Goal: Find specific page/section: Find specific page/section

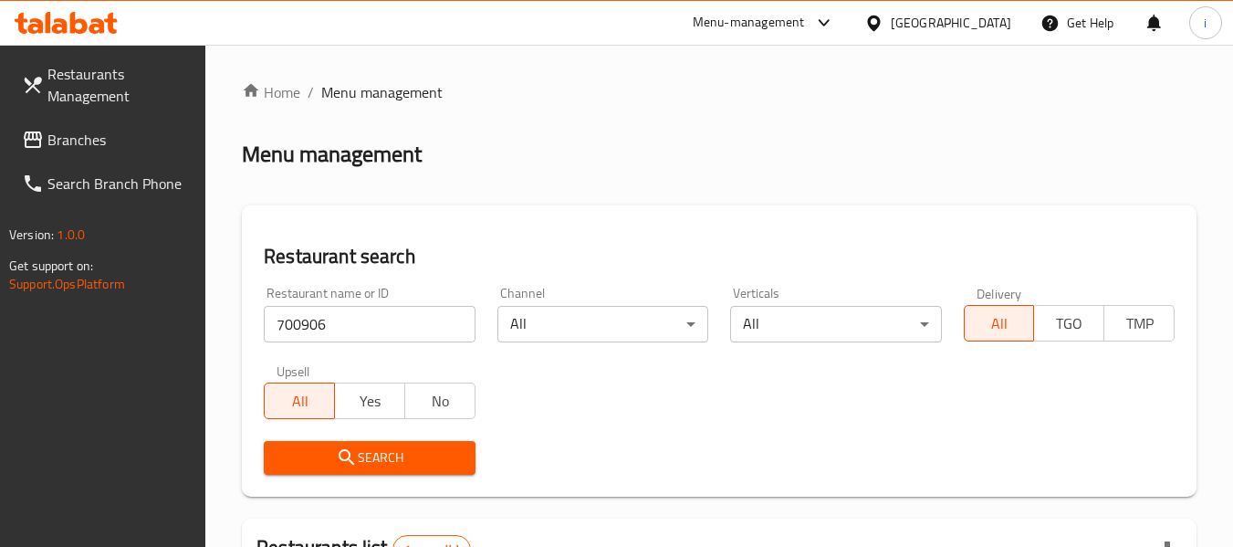
scroll to position [274, 0]
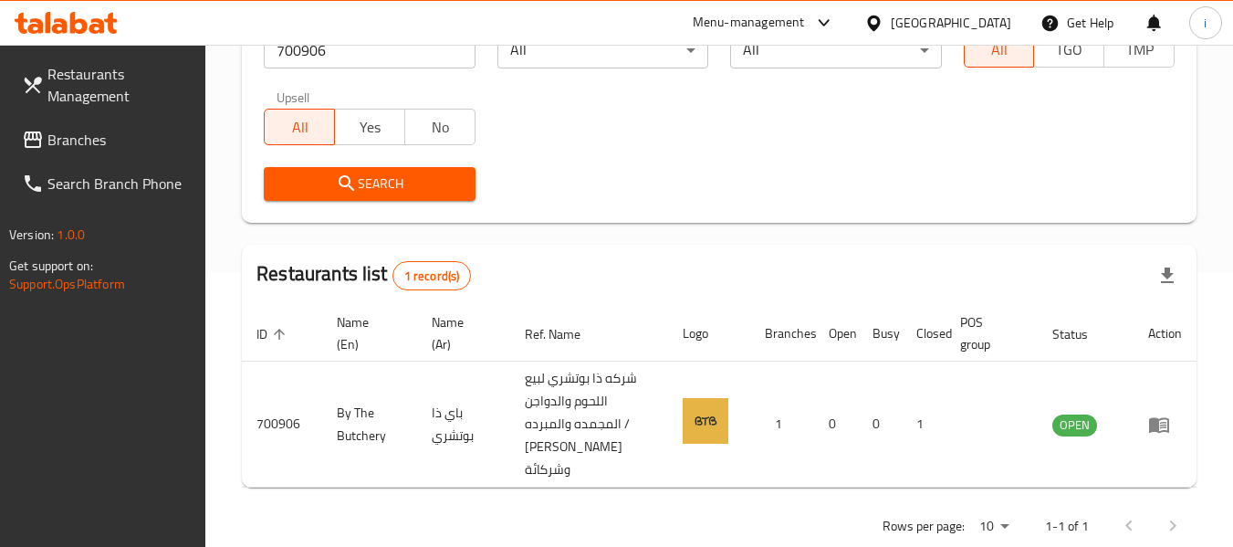
click at [984, 24] on div "Kuwait" at bounding box center [951, 23] width 120 height 20
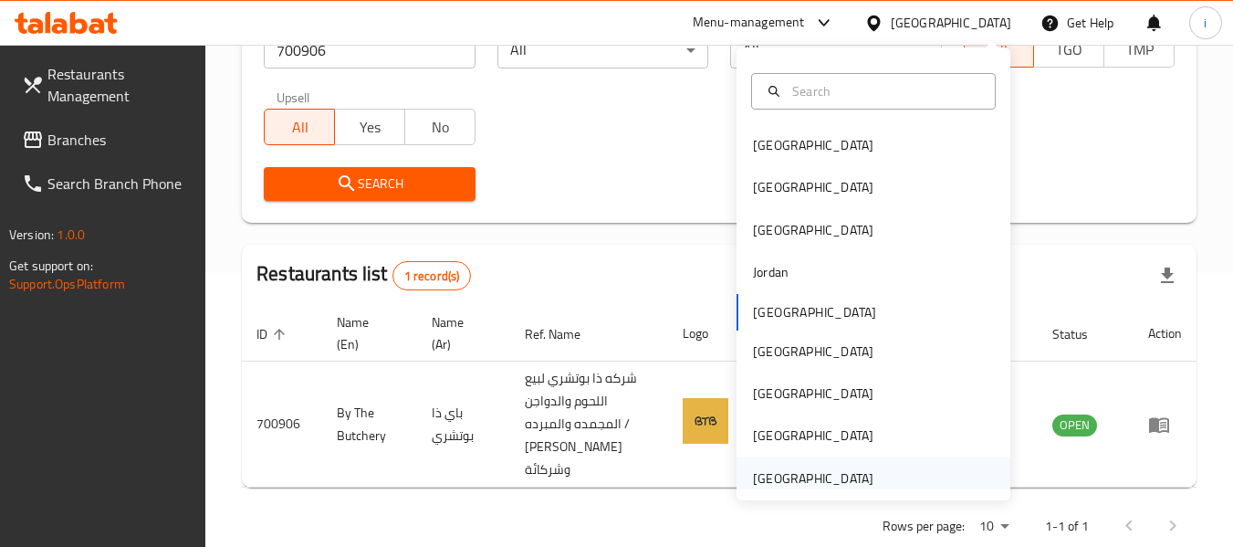
click at [828, 471] on div "United Arab Emirates" at bounding box center [813, 478] width 120 height 20
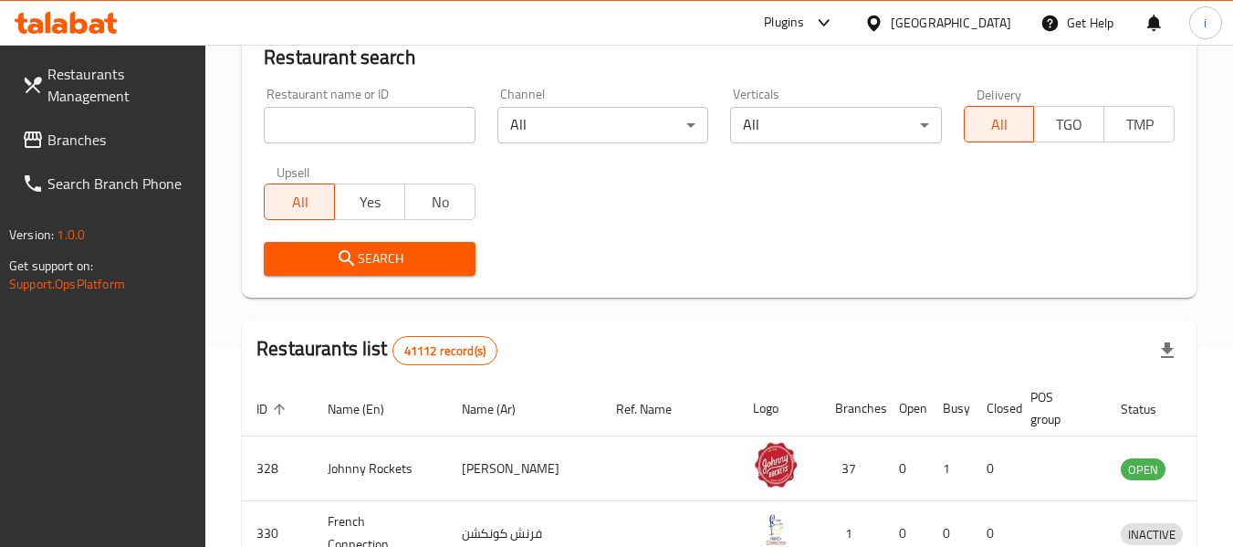
scroll to position [274, 0]
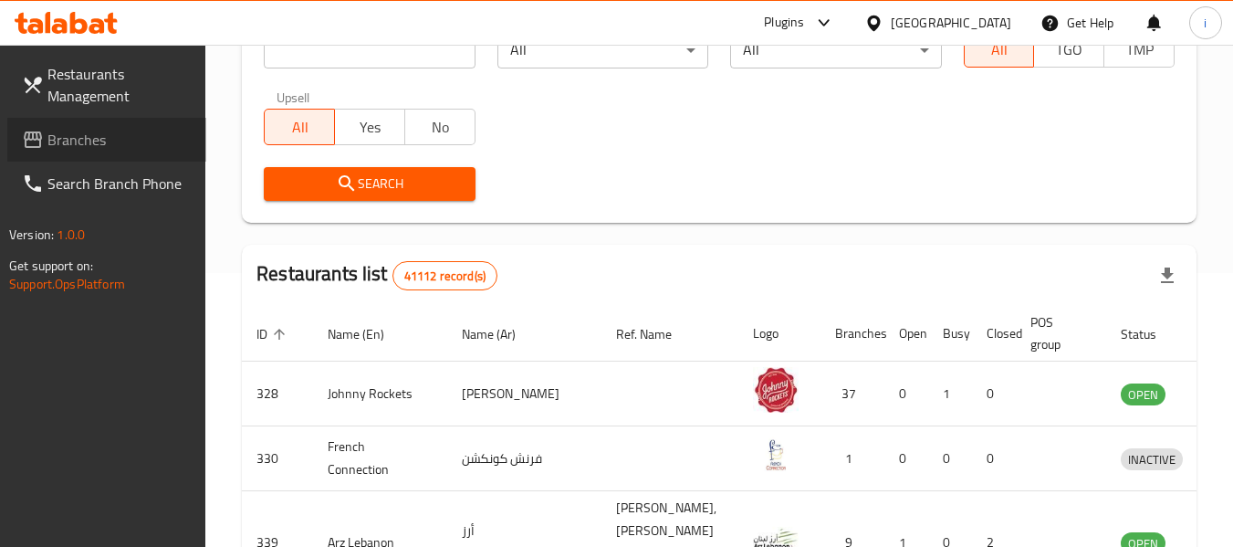
click at [98, 155] on link "Branches" at bounding box center [106, 140] width 199 height 44
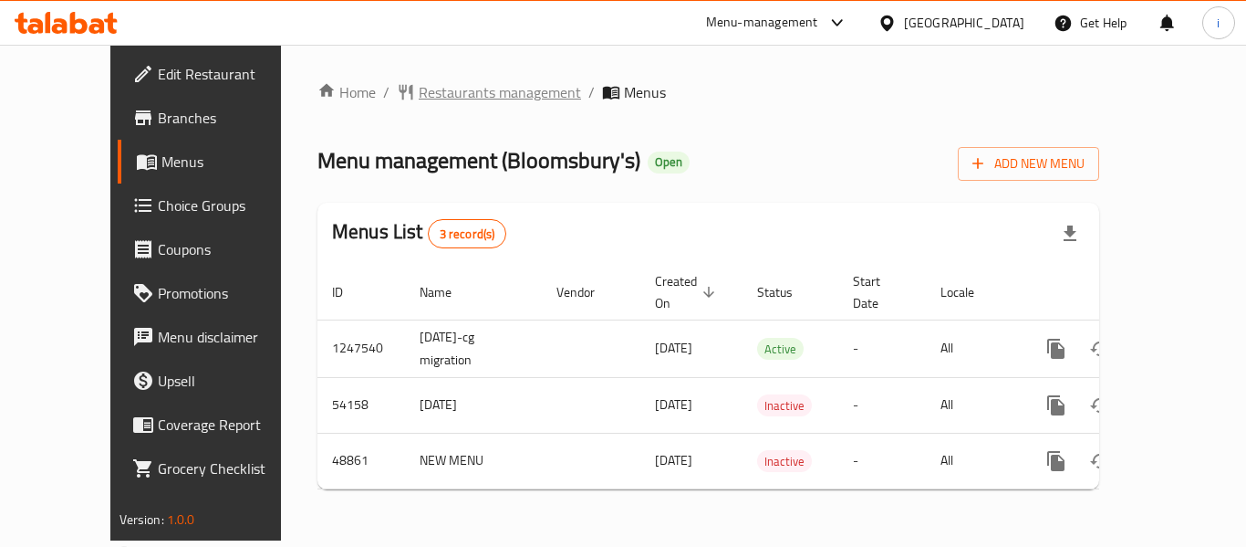
click at [419, 83] on span "Restaurants management" at bounding box center [500, 92] width 162 height 22
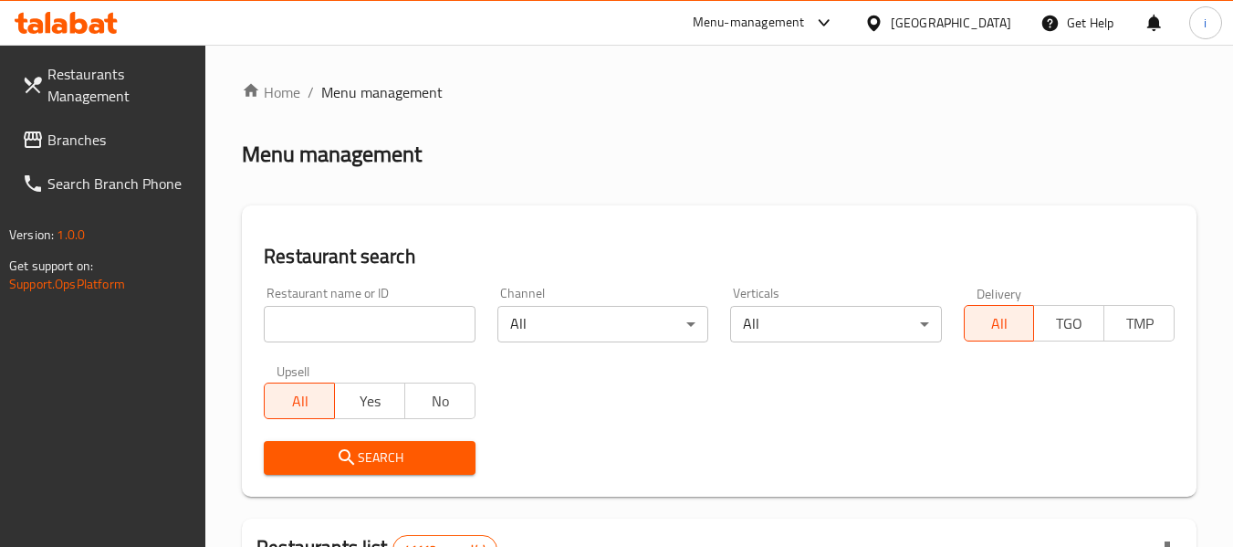
click at [377, 325] on input "search" at bounding box center [369, 324] width 211 height 36
paste input "1646"
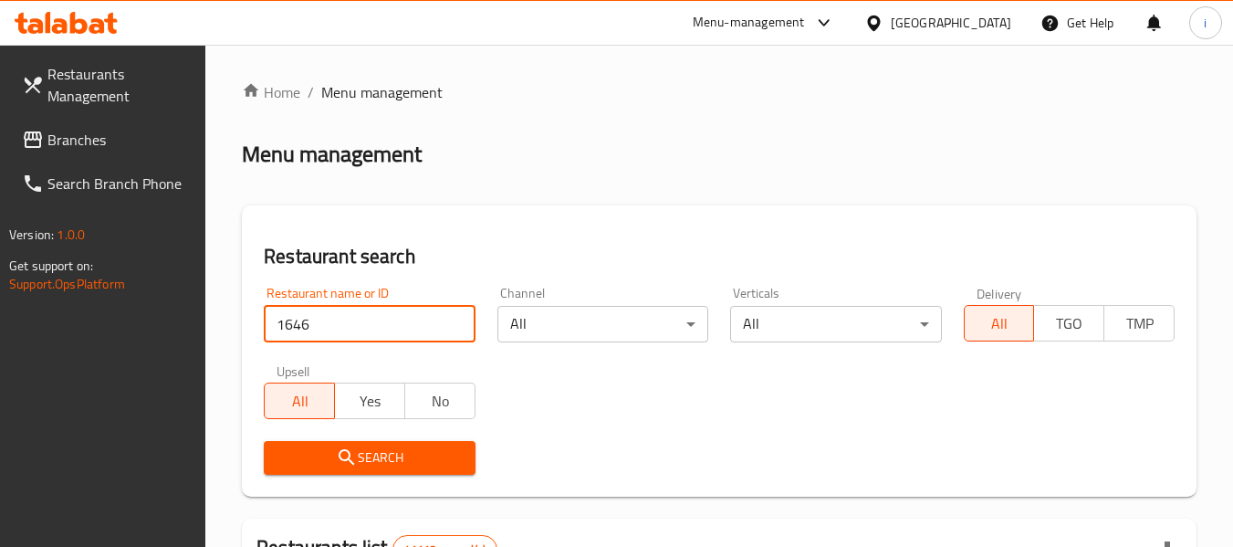
type input "1646"
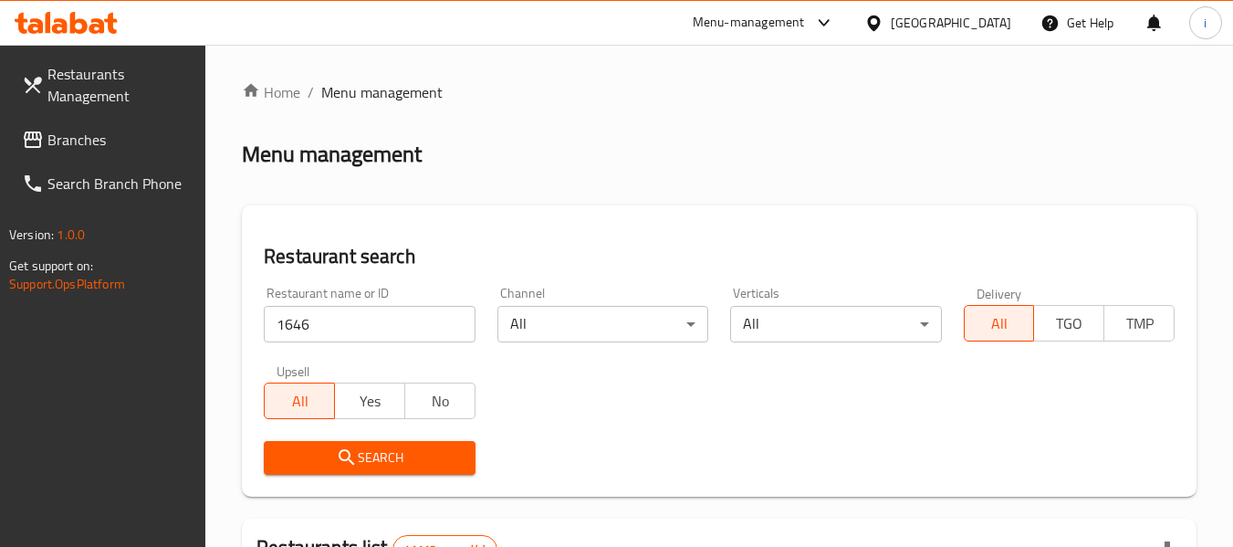
click at [368, 446] on span "Search" at bounding box center [369, 457] width 182 height 23
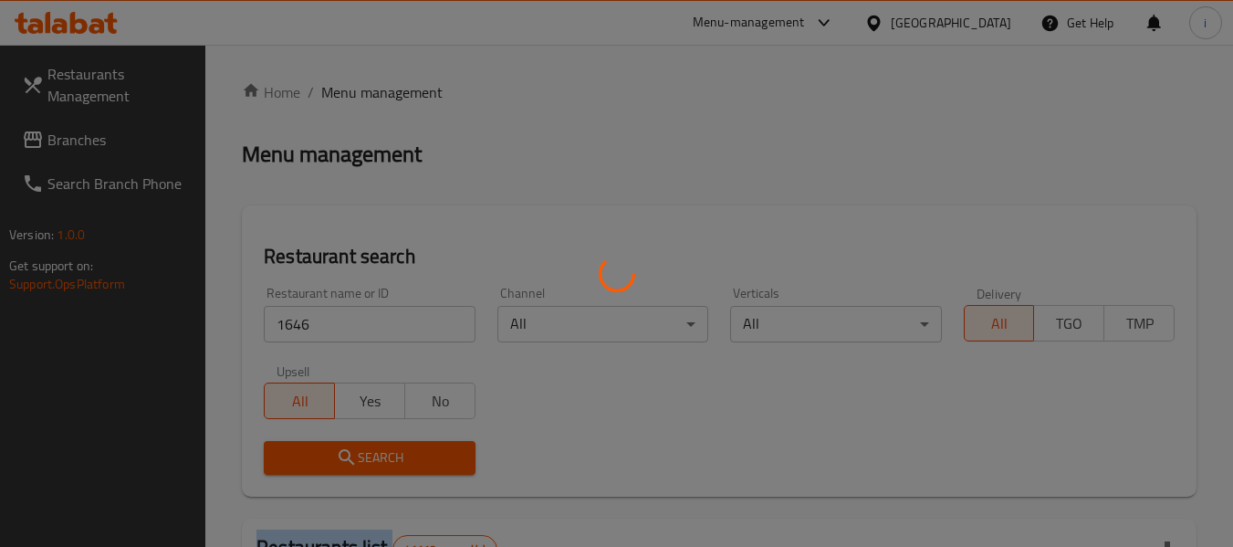
click at [368, 446] on div at bounding box center [616, 273] width 1233 height 547
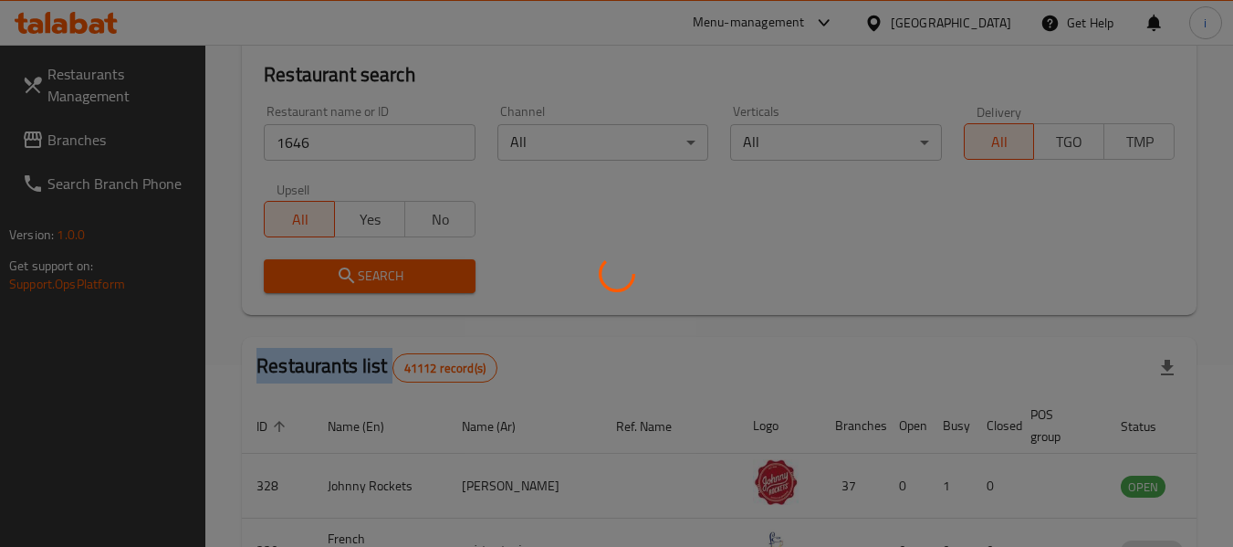
scroll to position [182, 0]
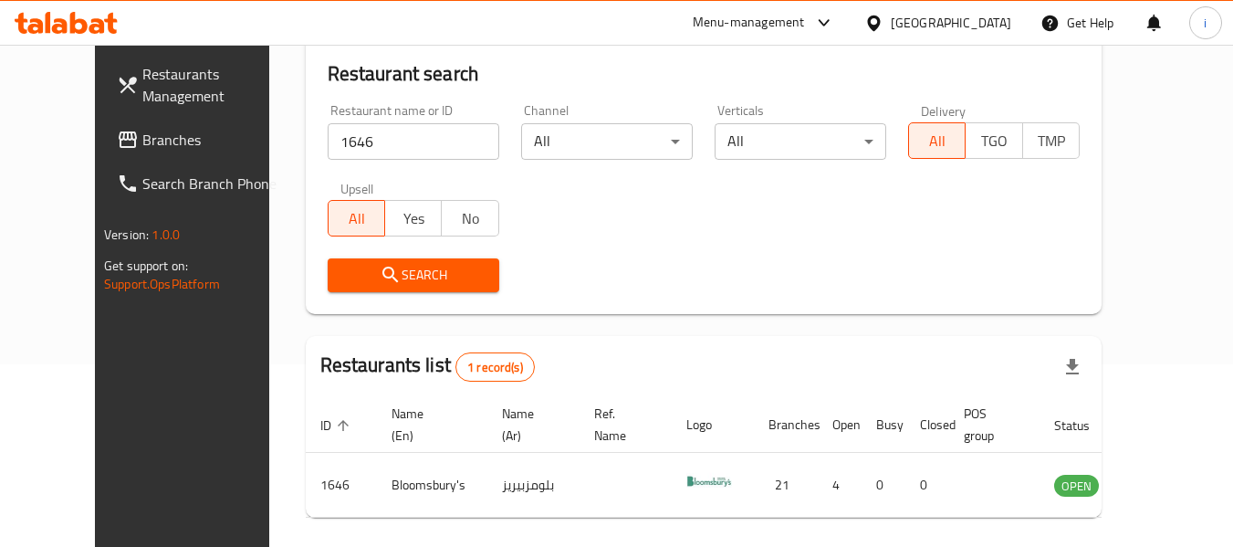
click at [924, 27] on div "United Arab Emirates" at bounding box center [951, 23] width 120 height 20
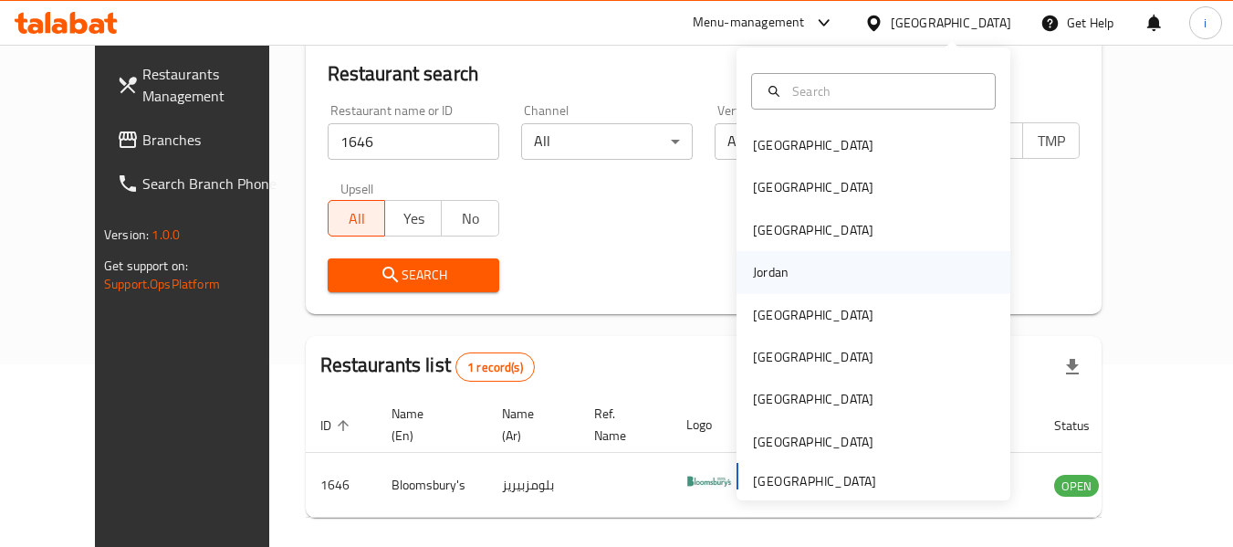
click at [801, 276] on div "Jordan" at bounding box center [873, 272] width 274 height 42
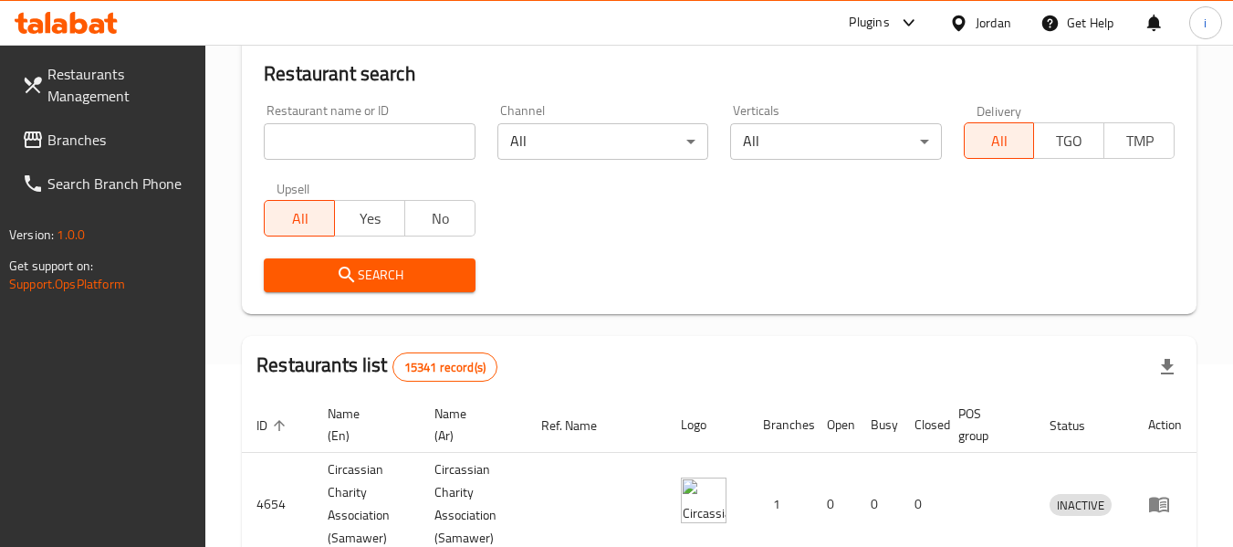
click at [981, 22] on div "Jordan" at bounding box center [993, 23] width 36 height 20
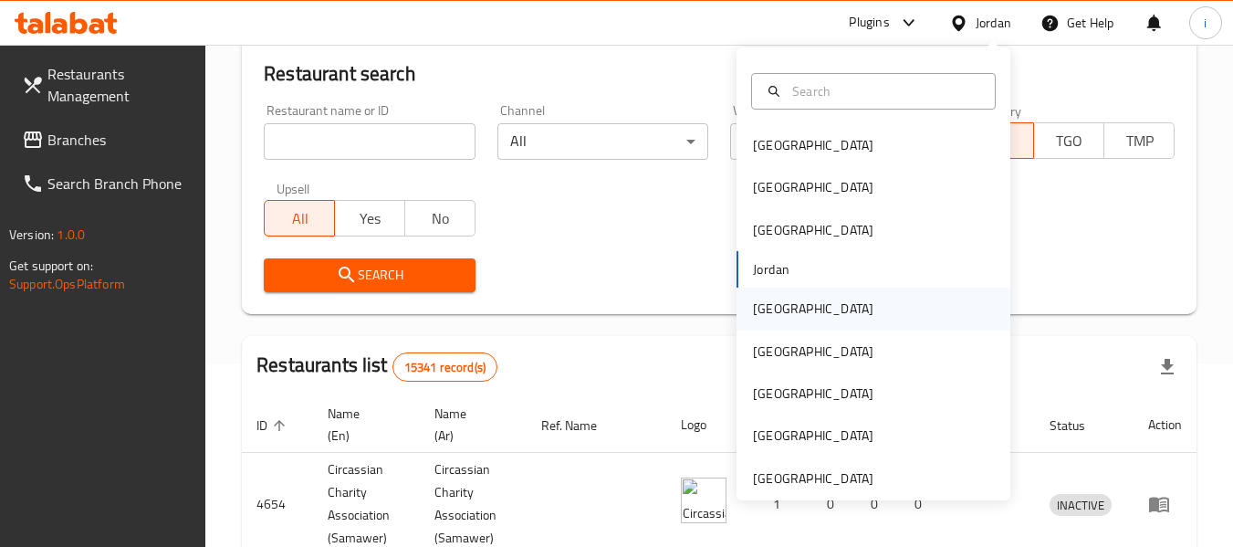
click at [784, 327] on div "Kuwait" at bounding box center [813, 308] width 150 height 42
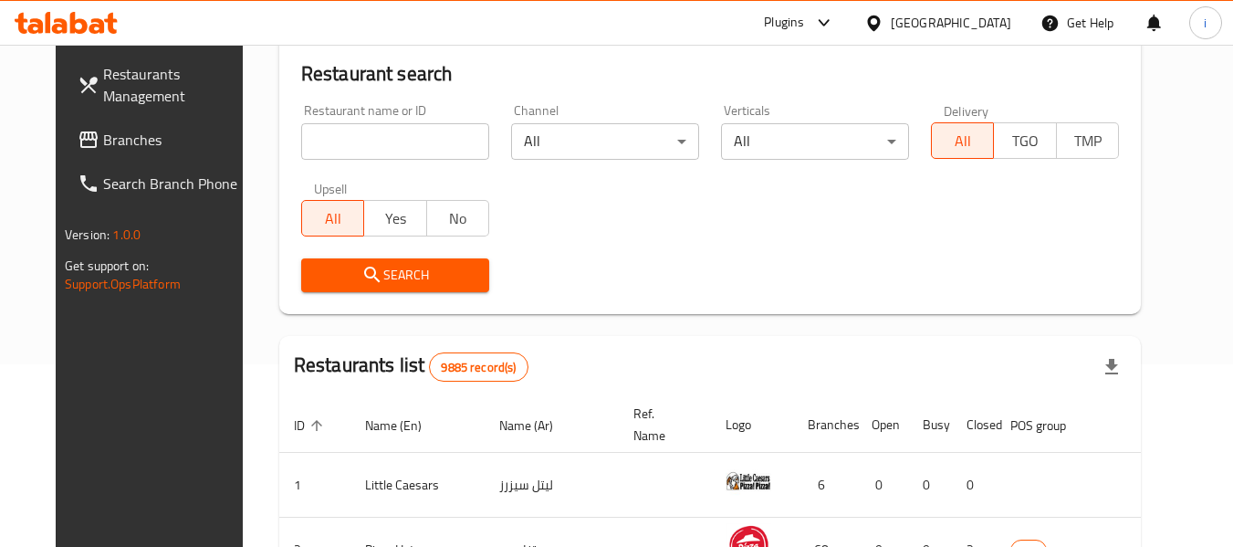
drag, startPoint x: 130, startPoint y: 134, endPoint x: 113, endPoint y: 134, distance: 16.4
click at [130, 134] on span "Branches" at bounding box center [175, 140] width 144 height 22
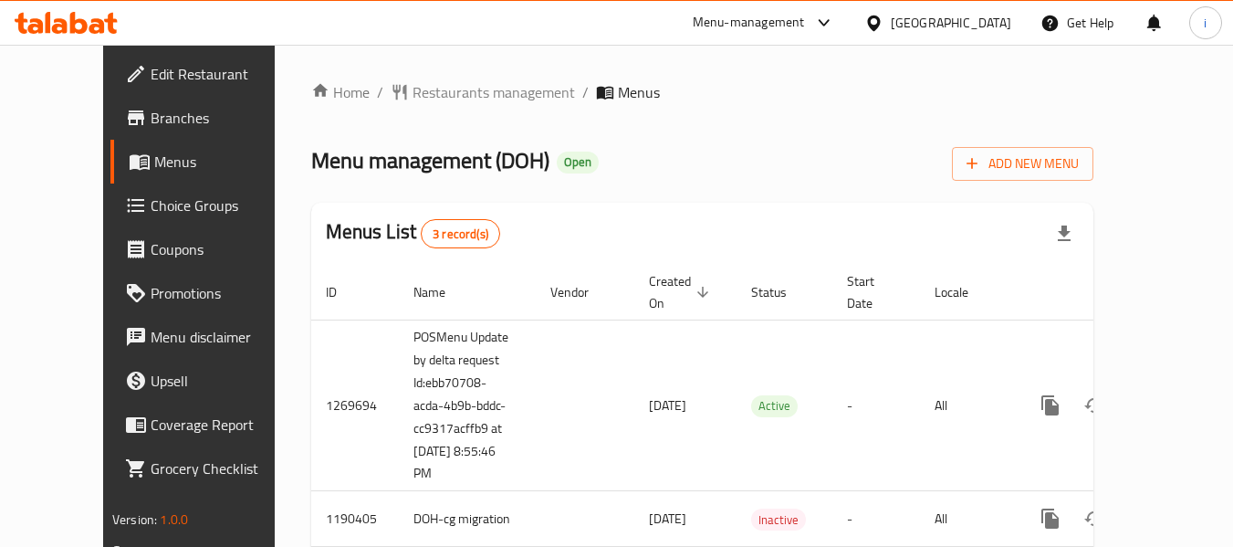
click at [699, 127] on div "Home / Restaurants management / Menus Menu management ( DOH ) Open Add New Menu…" at bounding box center [702, 349] width 782 height 536
click at [442, 98] on span "Restaurants management" at bounding box center [493, 92] width 162 height 22
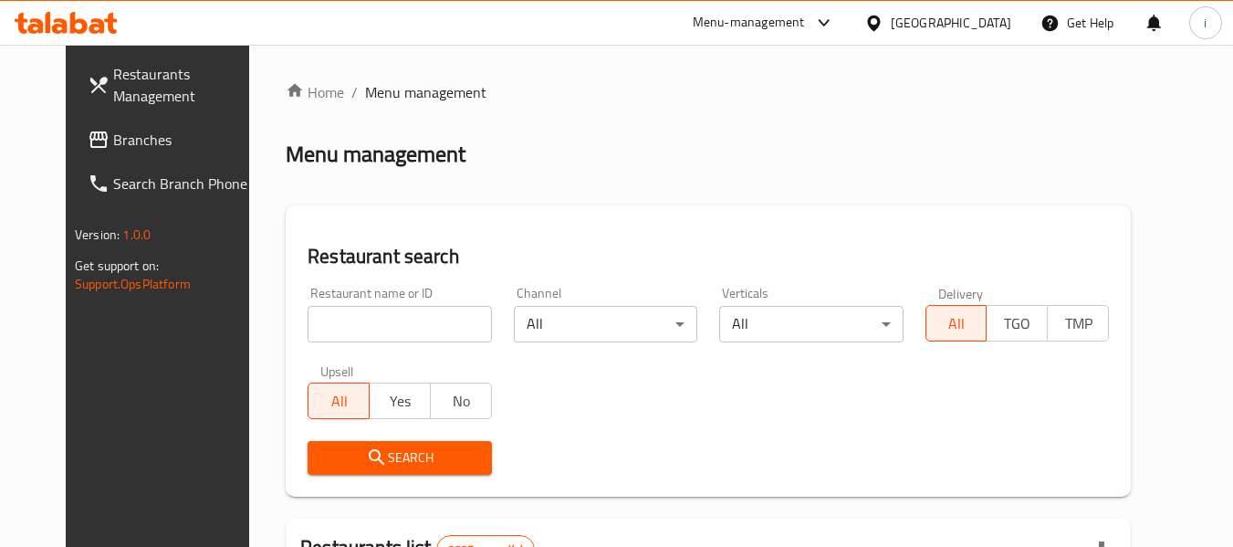
click at [349, 331] on input "search" at bounding box center [398, 324] width 183 height 36
paste input "26640"
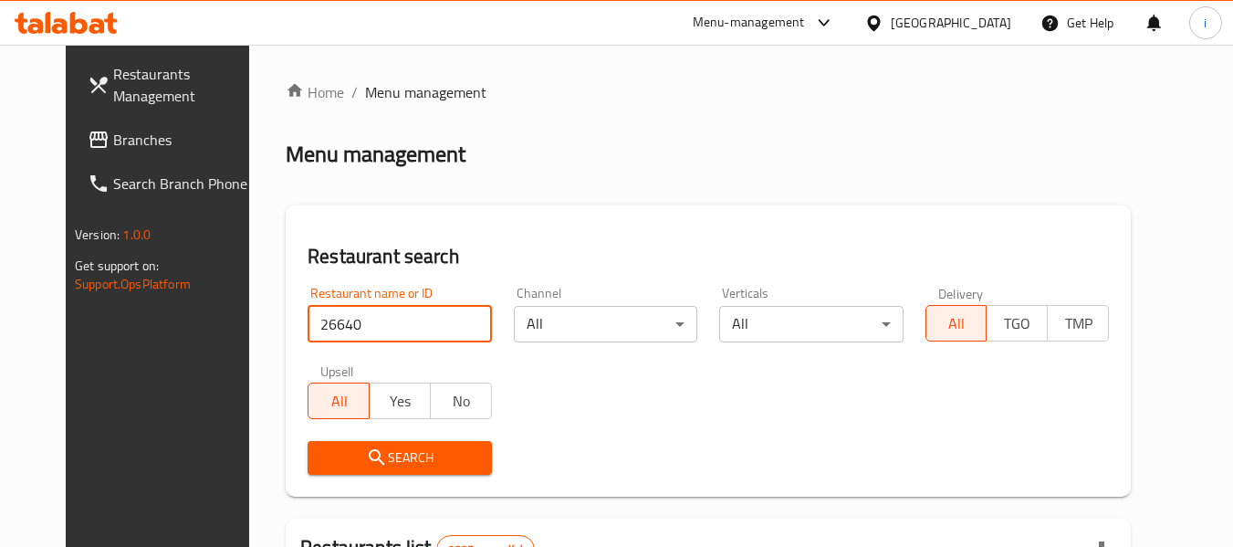
type input "26640"
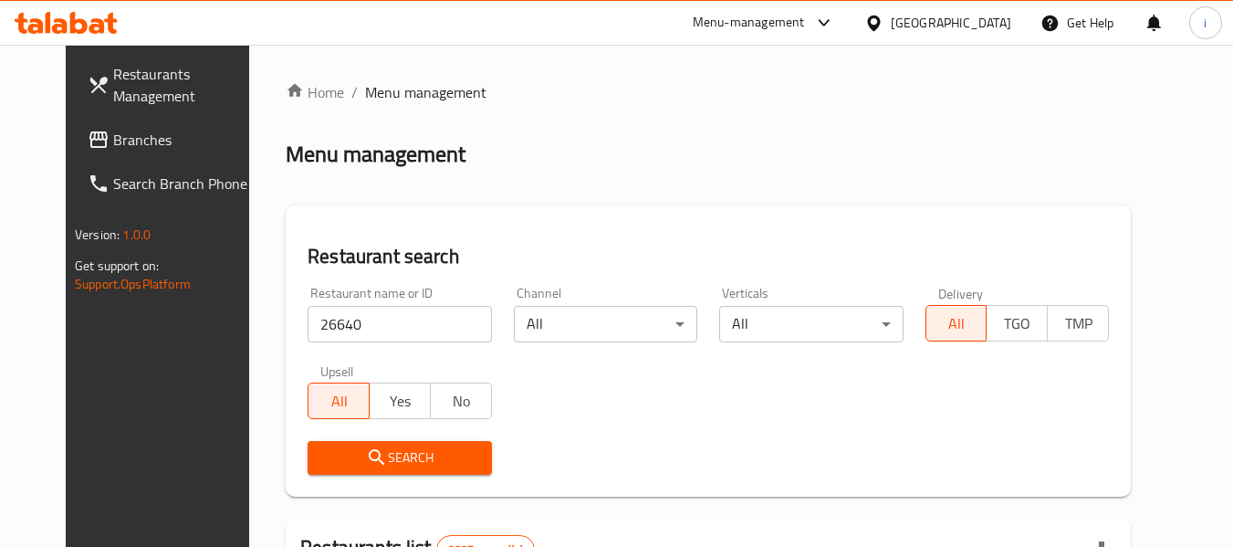
click at [365, 464] on span "Search" at bounding box center [399, 457] width 154 height 23
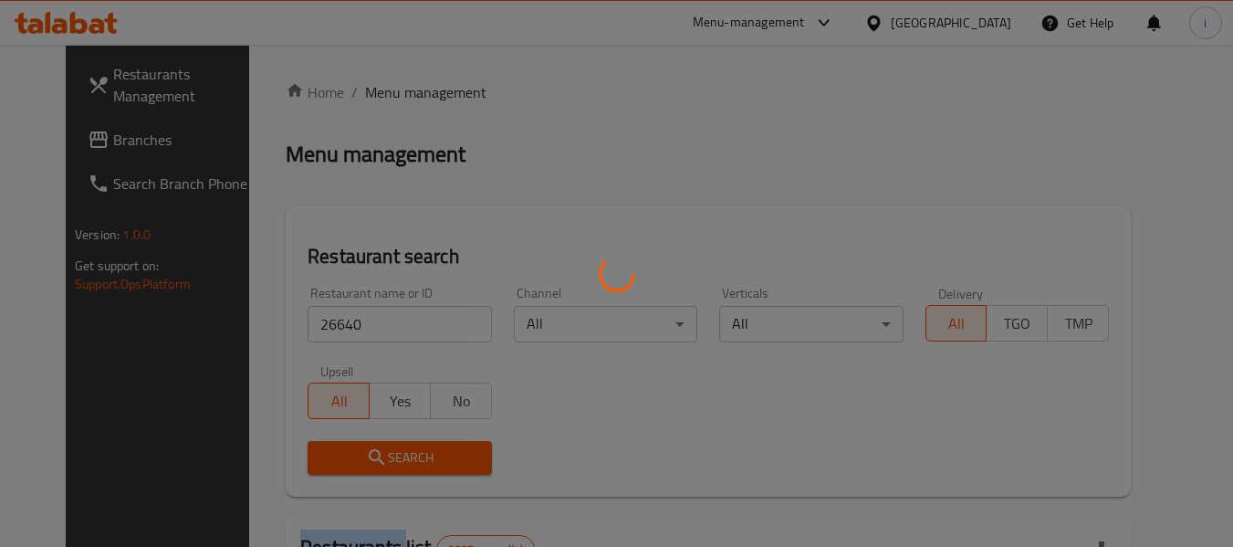
click at [365, 464] on div at bounding box center [616, 273] width 1233 height 547
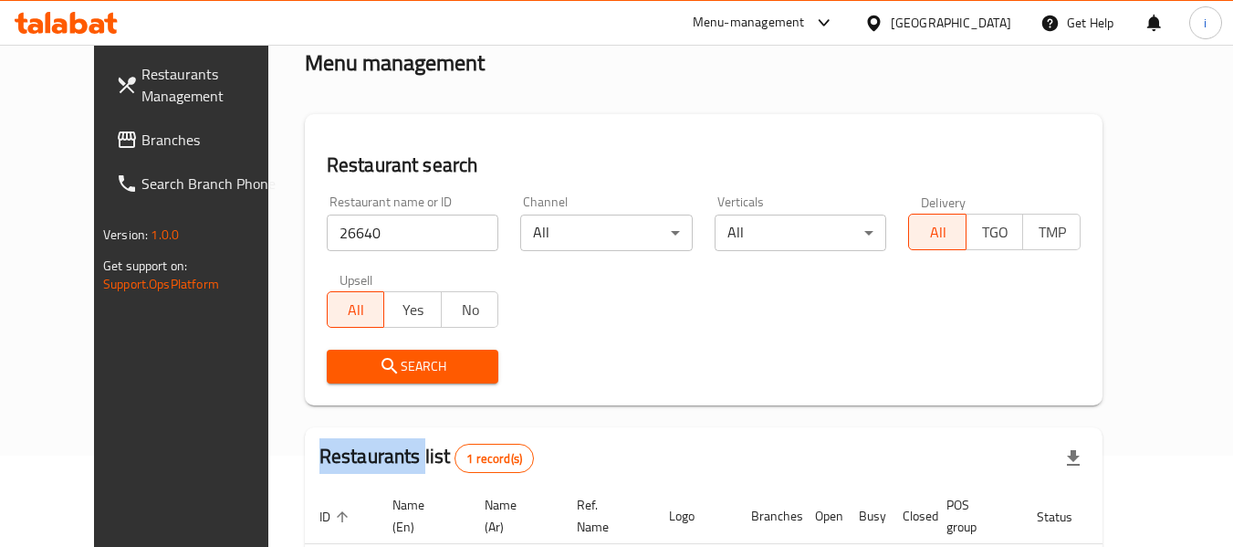
scroll to position [182, 0]
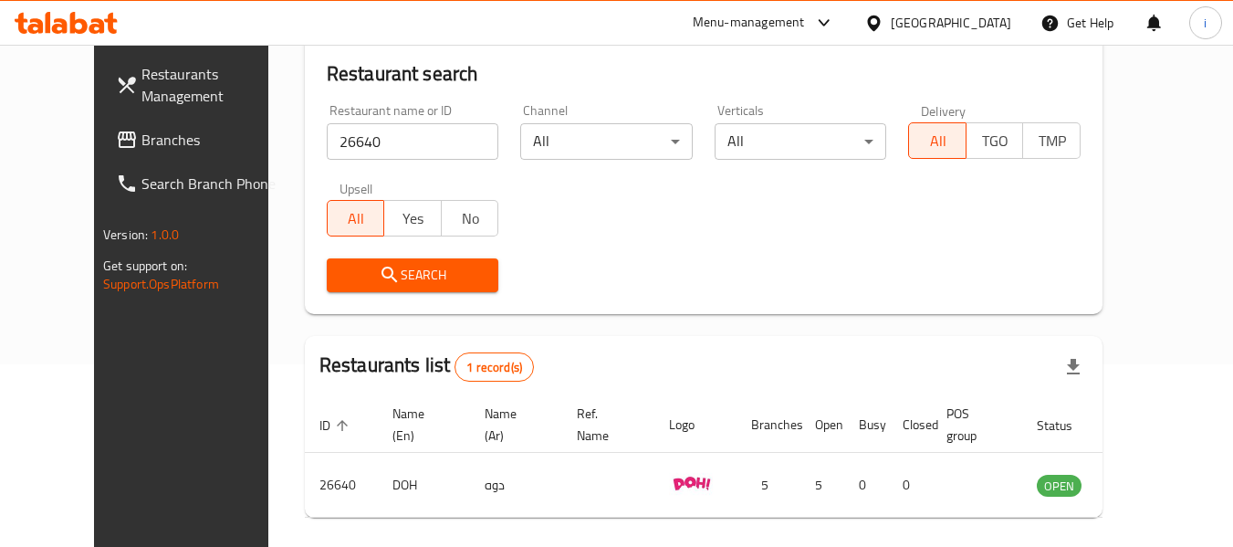
click at [976, 25] on div "Kuwait" at bounding box center [951, 23] width 120 height 20
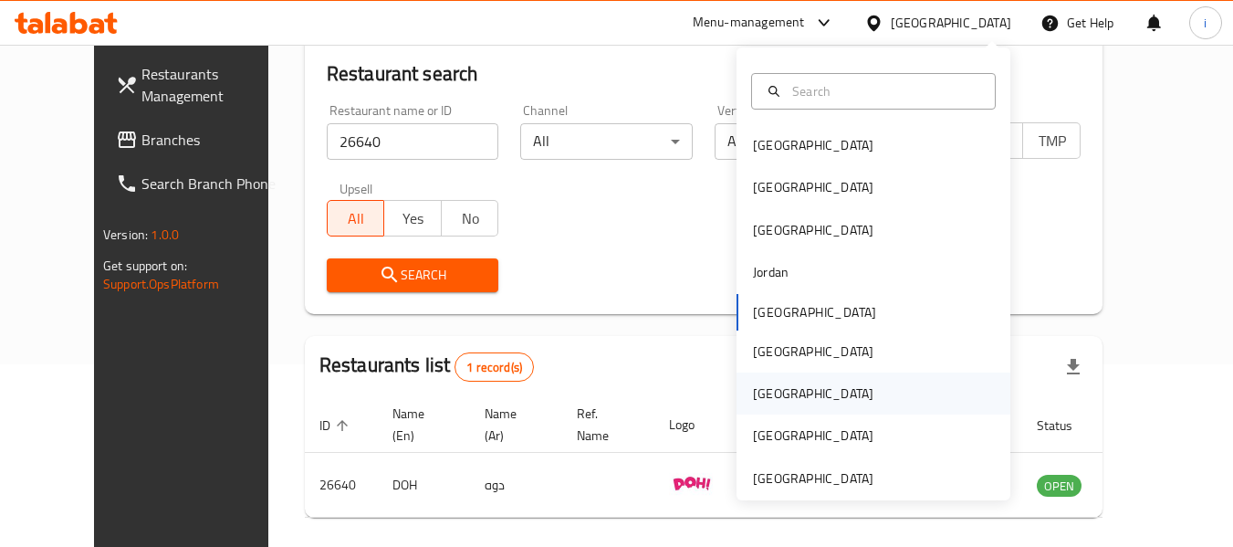
click at [772, 389] on div "[GEOGRAPHIC_DATA]" at bounding box center [813, 393] width 150 height 42
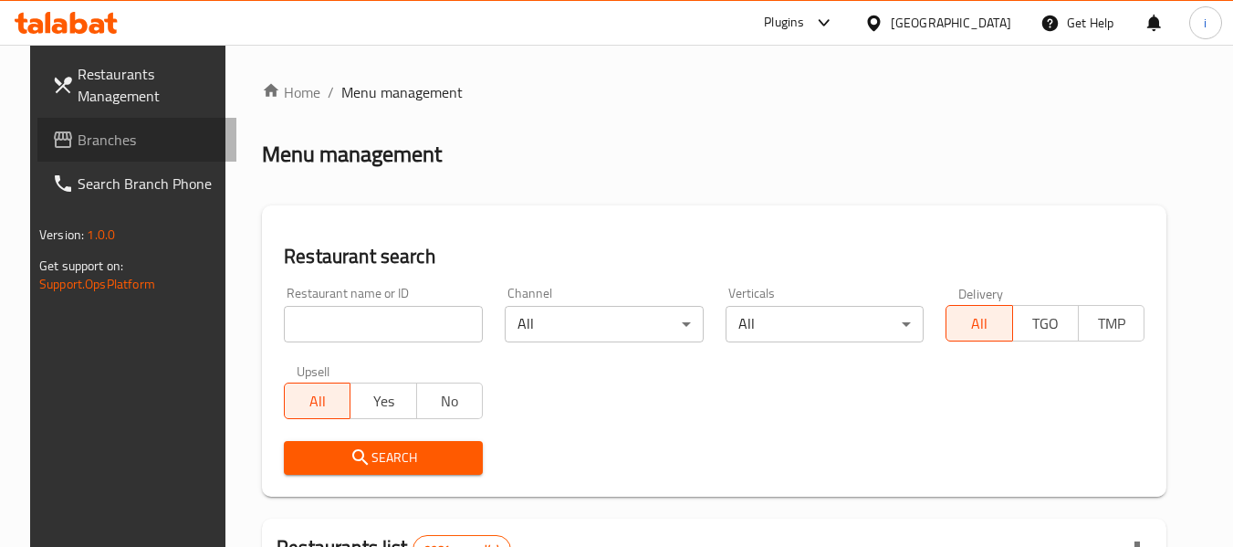
click at [57, 124] on link "Branches" at bounding box center [136, 140] width 199 height 44
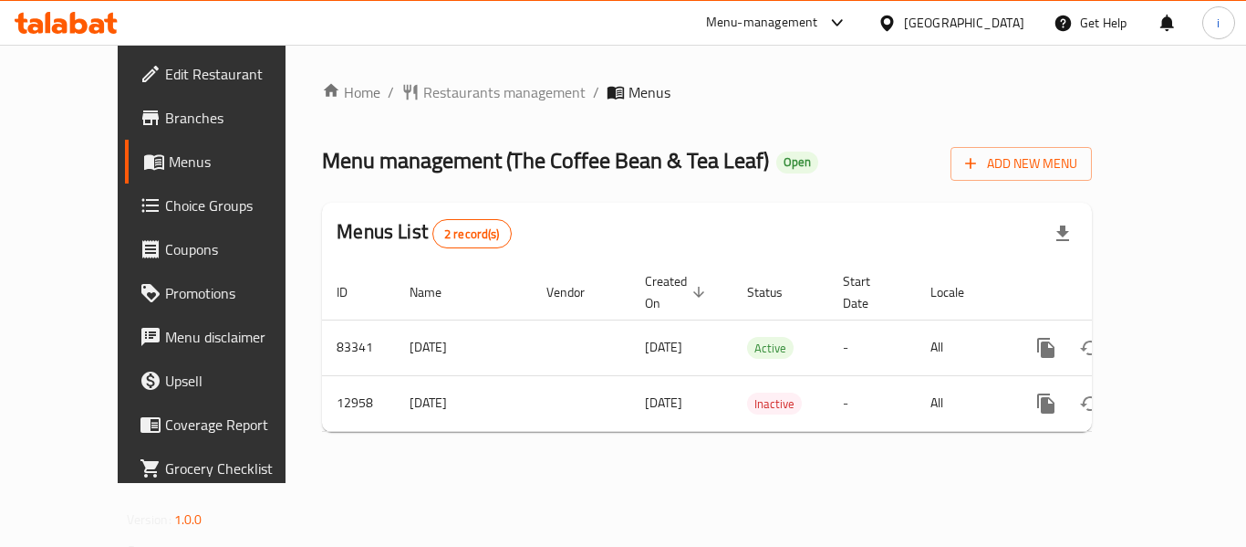
click at [818, 20] on div "Menu-management" at bounding box center [762, 23] width 112 height 22
drag, startPoint x: 276, startPoint y: 80, endPoint x: 315, endPoint y: 86, distance: 39.6
click at [286, 78] on div "Home / Restaurants management / Menus Menu management ( The Coffee Bean & Tea L…" at bounding box center [707, 264] width 843 height 438
click at [322, 101] on link "Home" at bounding box center [351, 92] width 58 height 22
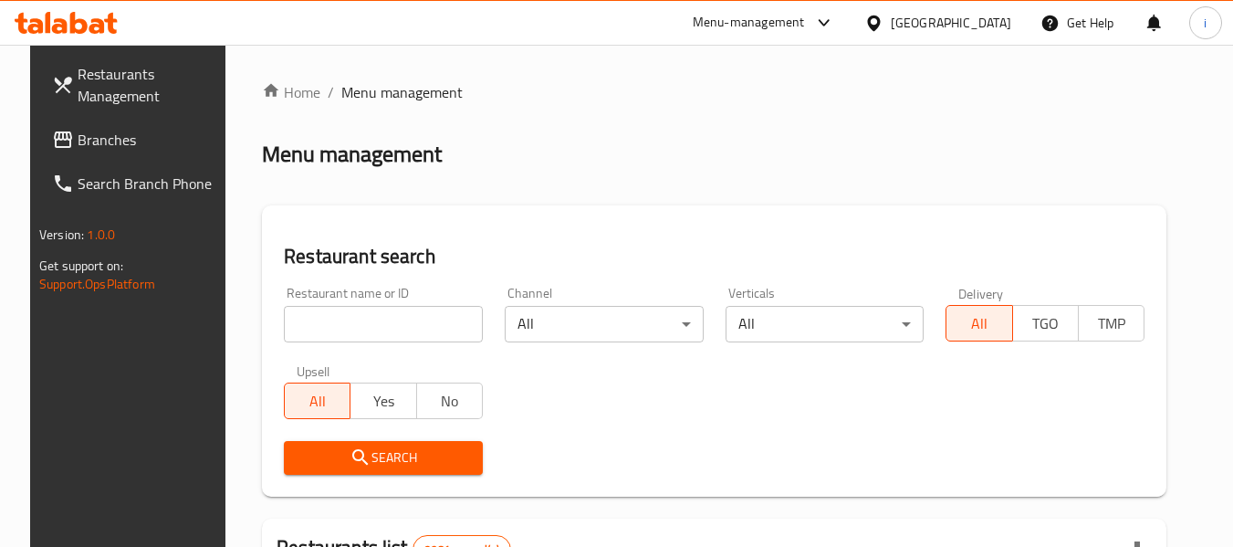
click at [141, 148] on span "Branches" at bounding box center [150, 140] width 144 height 22
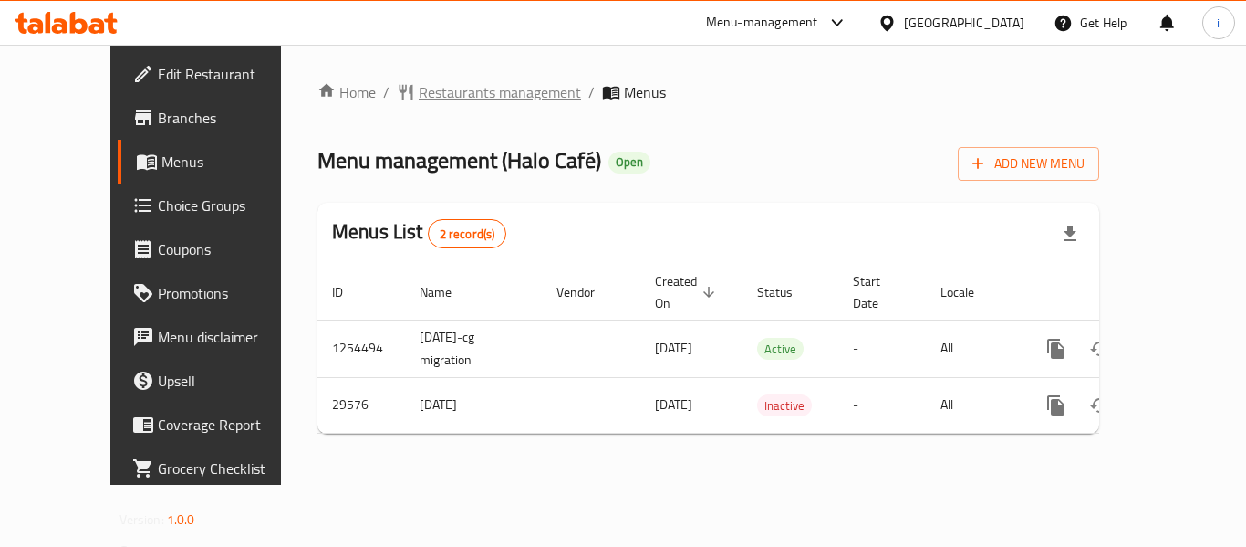
click at [447, 91] on span "Restaurants management" at bounding box center [500, 92] width 162 height 22
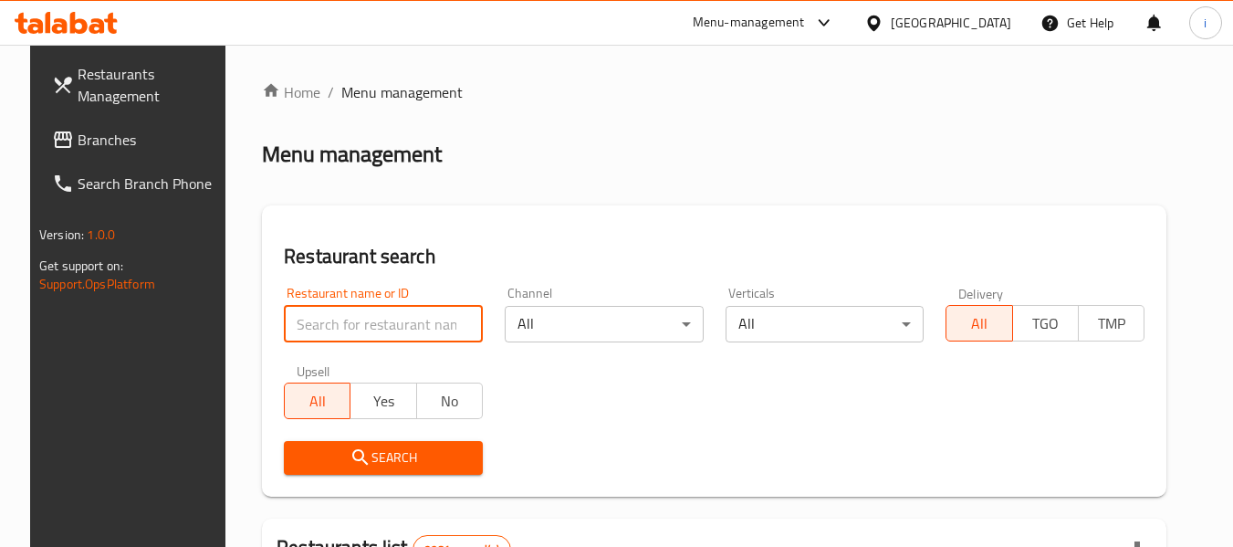
click at [378, 321] on input "search" at bounding box center [383, 324] width 199 height 36
paste input "15202"
type input "15202"
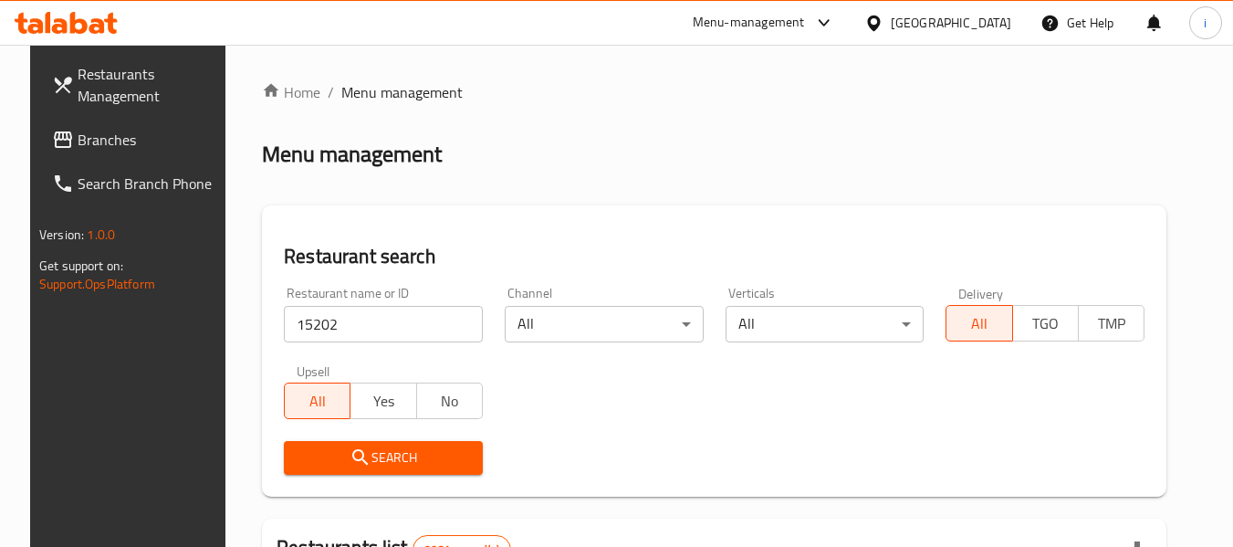
click at [302, 455] on span "Search" at bounding box center [383, 457] width 170 height 23
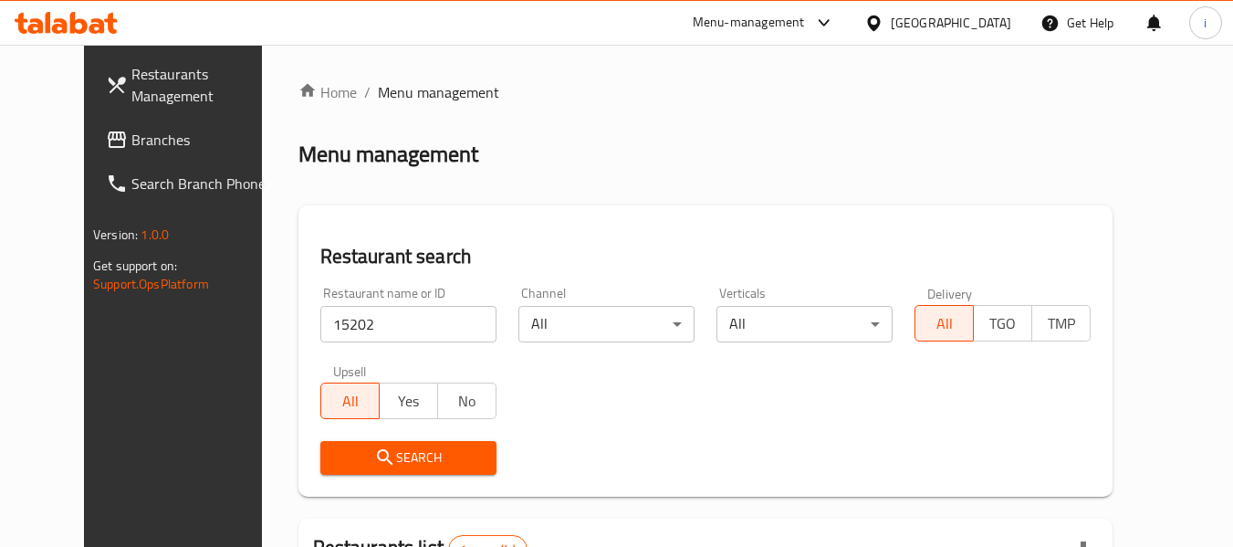
click at [335, 452] on span "Search" at bounding box center [408, 457] width 147 height 23
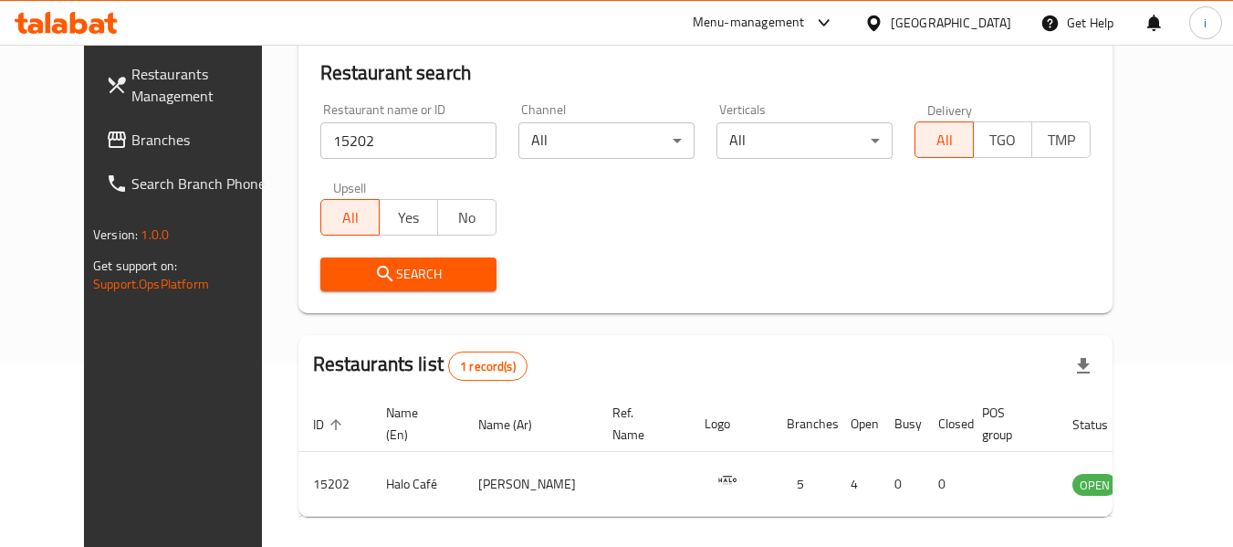
scroll to position [69, 0]
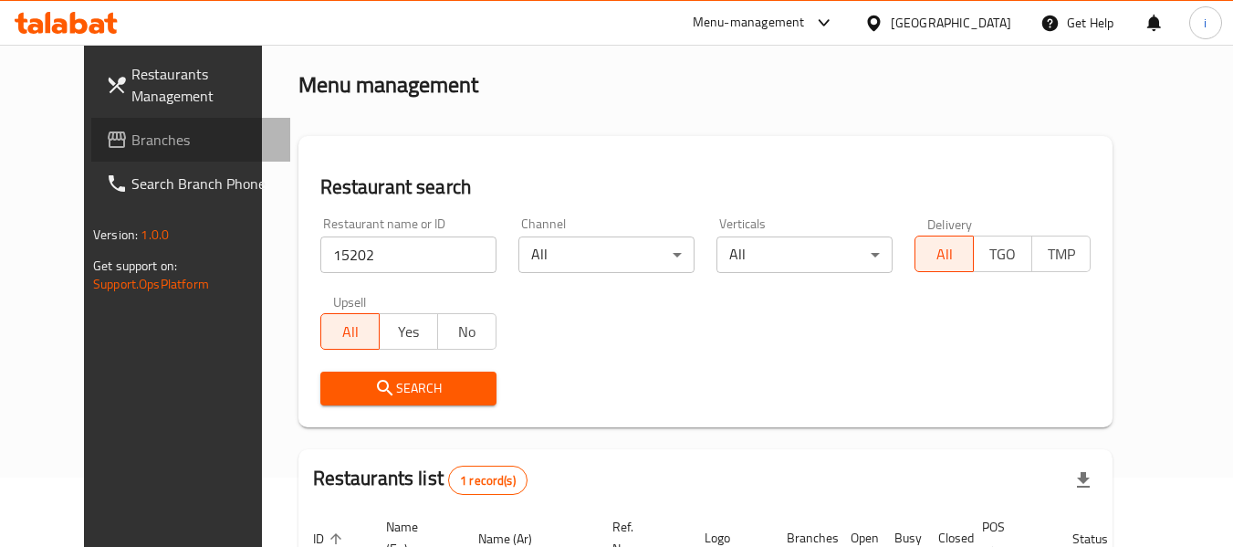
click at [91, 128] on link "Branches" at bounding box center [190, 140] width 199 height 44
